Goal: Task Accomplishment & Management: Use online tool/utility

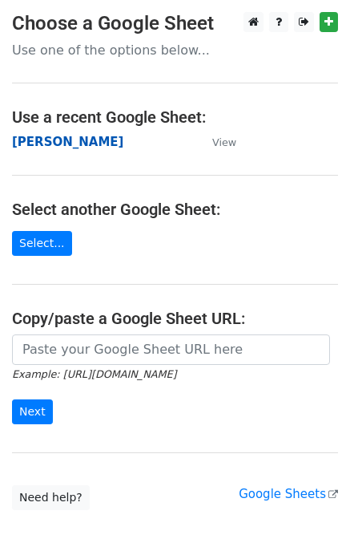
click at [22, 143] on strong "[PERSON_NAME]" at bounding box center [67, 142] width 111 height 14
click at [30, 148] on strong "[PERSON_NAME]" at bounding box center [67, 142] width 111 height 14
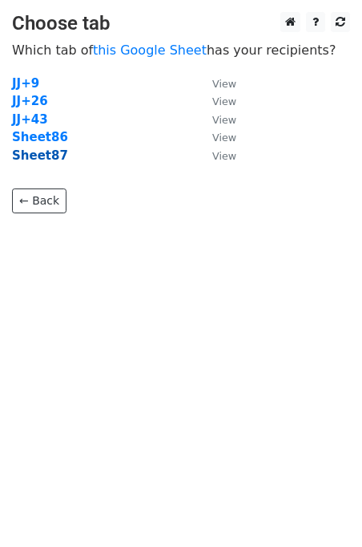
click at [29, 160] on strong "Sheet87" at bounding box center [40, 155] width 56 height 14
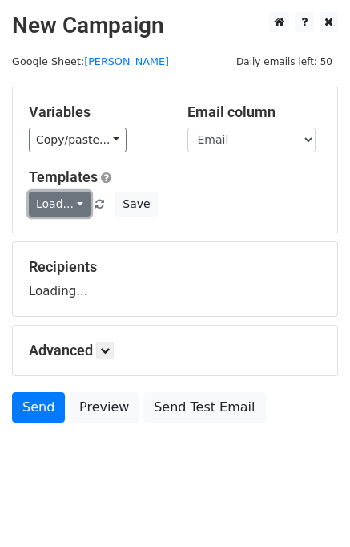
click at [56, 210] on link "Load..." at bounding box center [60, 204] width 62 height 25
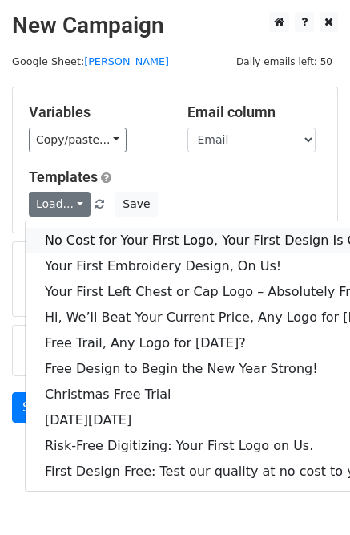
click at [75, 233] on link "No Cost for Your First Logo, Your First Design Is On Us!" at bounding box center [219, 241] width 387 height 26
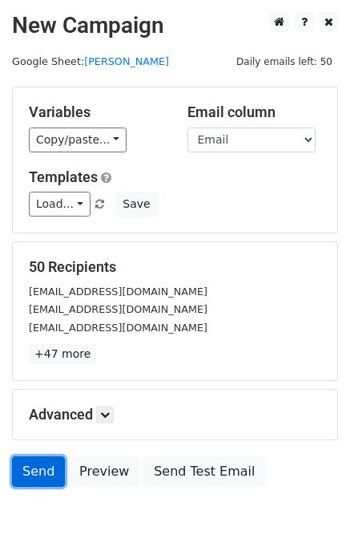
click at [47, 483] on link "Send" at bounding box center [38, 471] width 53 height 30
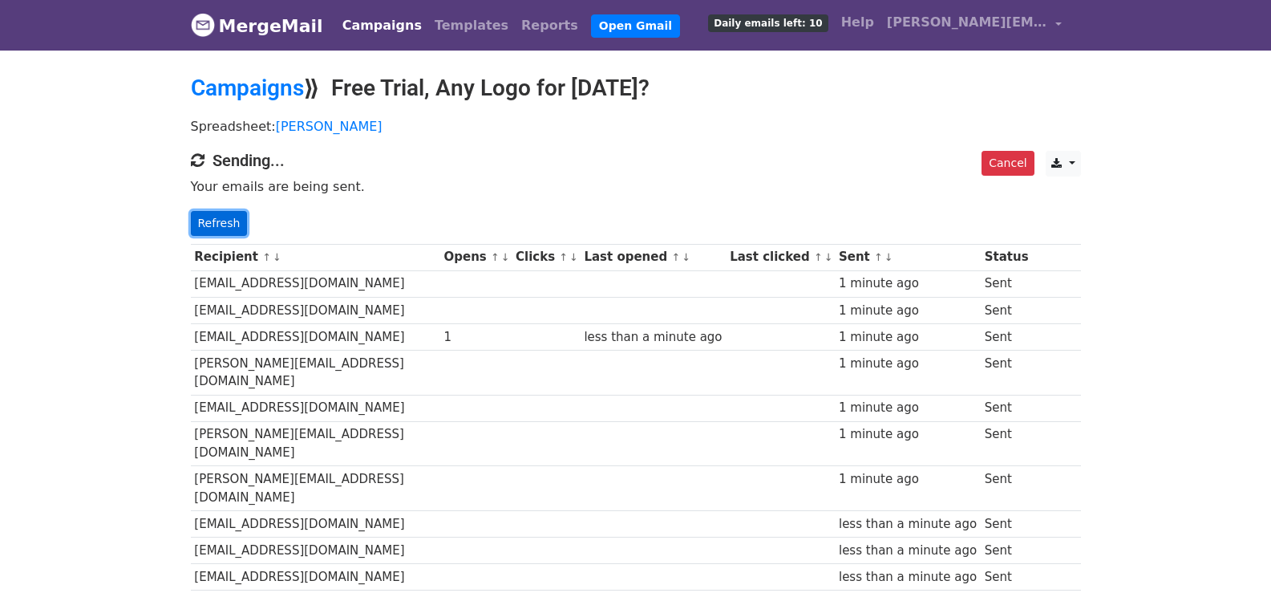
click at [205, 223] on link "Refresh" at bounding box center [219, 223] width 57 height 25
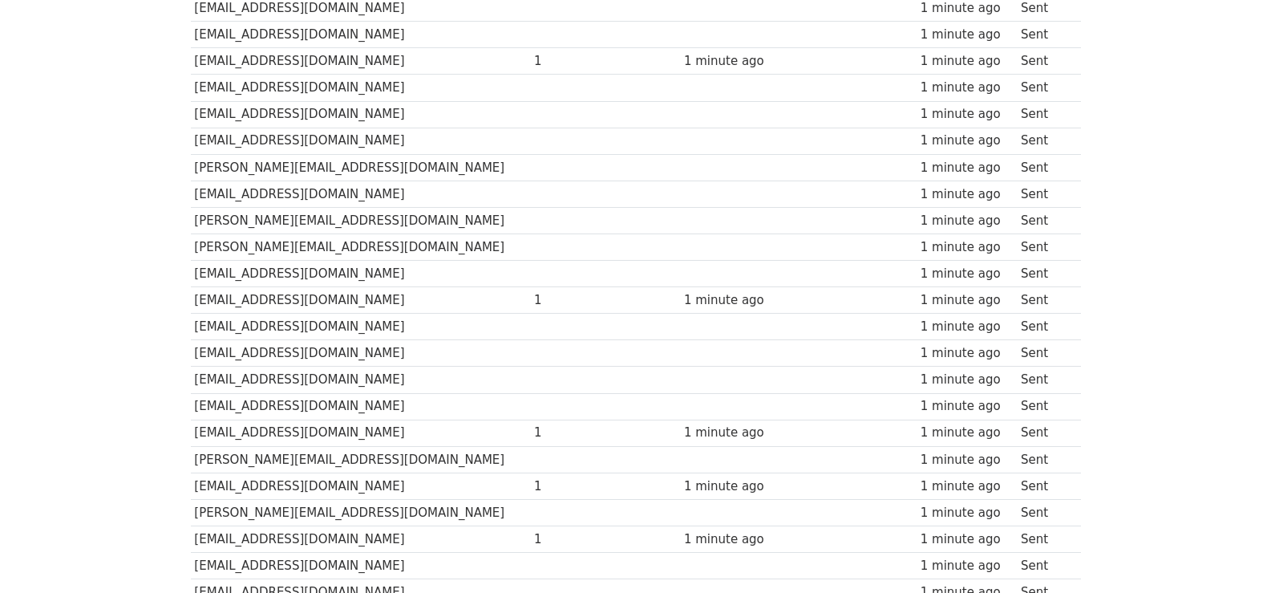
scroll to position [1069, 0]
